Goal: Book appointment/travel/reservation

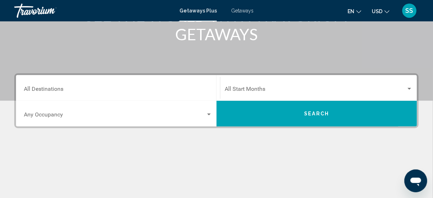
scroll to position [114, 0]
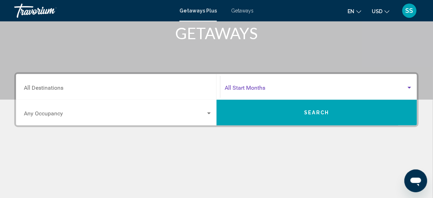
click at [247, 87] on span "Search widget" at bounding box center [314, 89] width 181 height 6
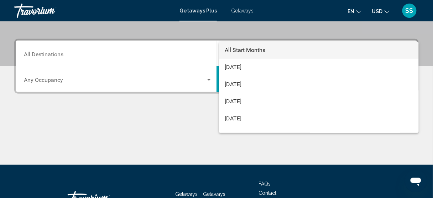
scroll to position [163, 0]
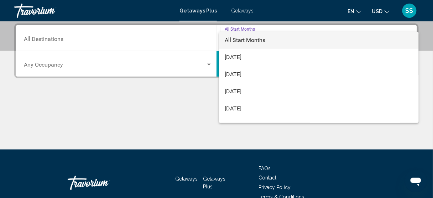
drag, startPoint x: 90, startPoint y: 42, endPoint x: 86, endPoint y: 34, distance: 9.1
click at [90, 41] on div at bounding box center [216, 99] width 433 height 198
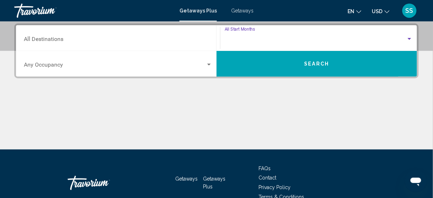
click at [91, 34] on div "Destination All Destinations" at bounding box center [118, 38] width 188 height 22
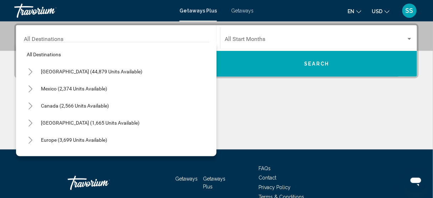
click at [38, 43] on div "All destinations [GEOGRAPHIC_DATA] (44,879 units available) [GEOGRAPHIC_DATA] (…" at bounding box center [116, 97] width 186 height 110
click at [32, 71] on icon "Toggle United States (44,879 units available)" at bounding box center [30, 71] width 5 height 7
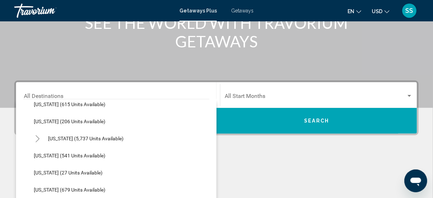
scroll to position [656, 0]
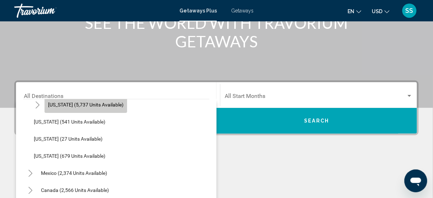
click at [86, 105] on span "[US_STATE] (5,737 units available)" at bounding box center [85, 105] width 75 height 6
type input "**********"
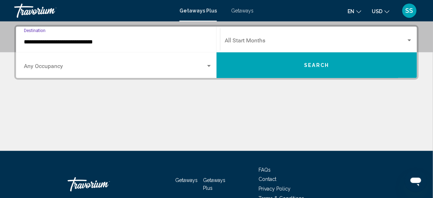
scroll to position [163, 0]
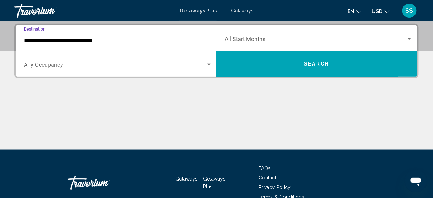
click at [263, 62] on button "Search" at bounding box center [316, 64] width 200 height 26
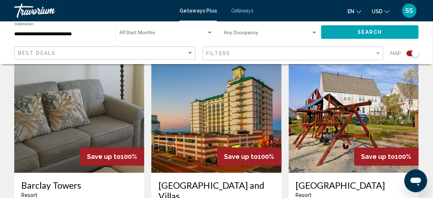
scroll to position [1167, 0]
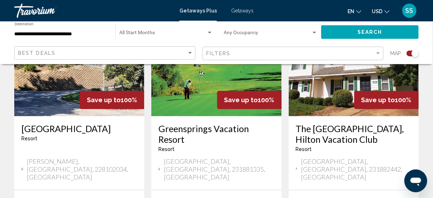
scroll to position [1235, 0]
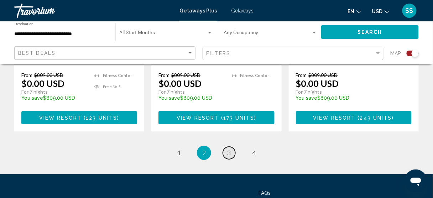
click at [231, 147] on link "page 3" at bounding box center [229, 153] width 12 height 12
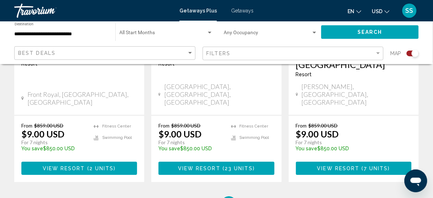
scroll to position [1246, 0]
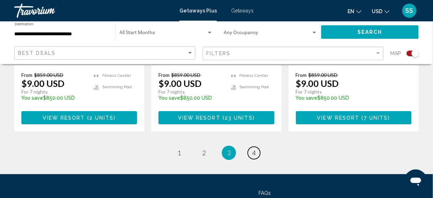
click at [254, 149] on span "4" at bounding box center [254, 153] width 4 height 8
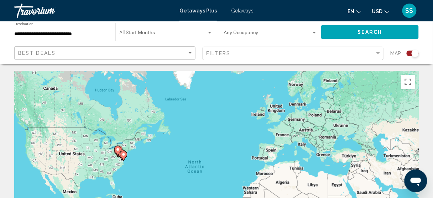
click at [69, 35] on input "**********" at bounding box center [62, 34] width 94 height 6
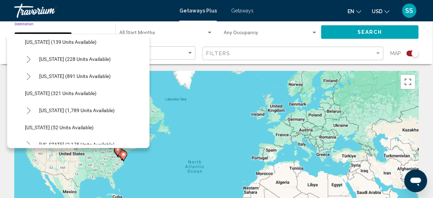
scroll to position [437, 0]
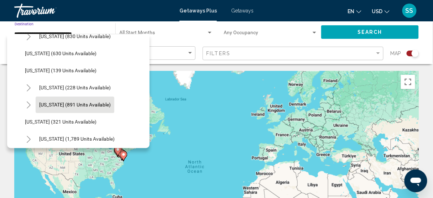
click at [94, 101] on button "[US_STATE] (891 units available)" at bounding box center [75, 104] width 79 height 16
type input "**********"
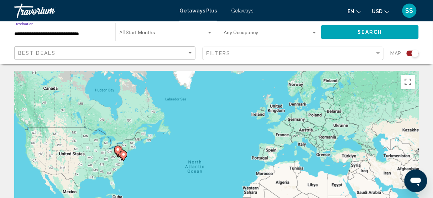
click at [343, 38] on div "Search" at bounding box center [373, 31] width 105 height 21
click at [343, 34] on button "Search" at bounding box center [369, 31] width 97 height 13
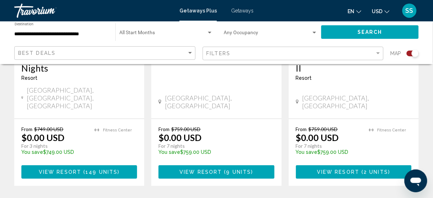
scroll to position [654, 0]
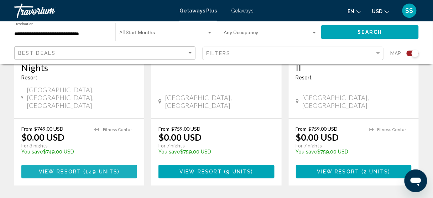
click at [94, 169] on span "149 units" at bounding box center [101, 172] width 32 height 6
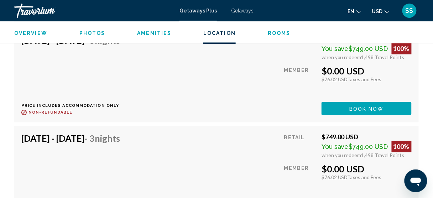
scroll to position [1713, 0]
